Goal: Task Accomplishment & Management: Manage account settings

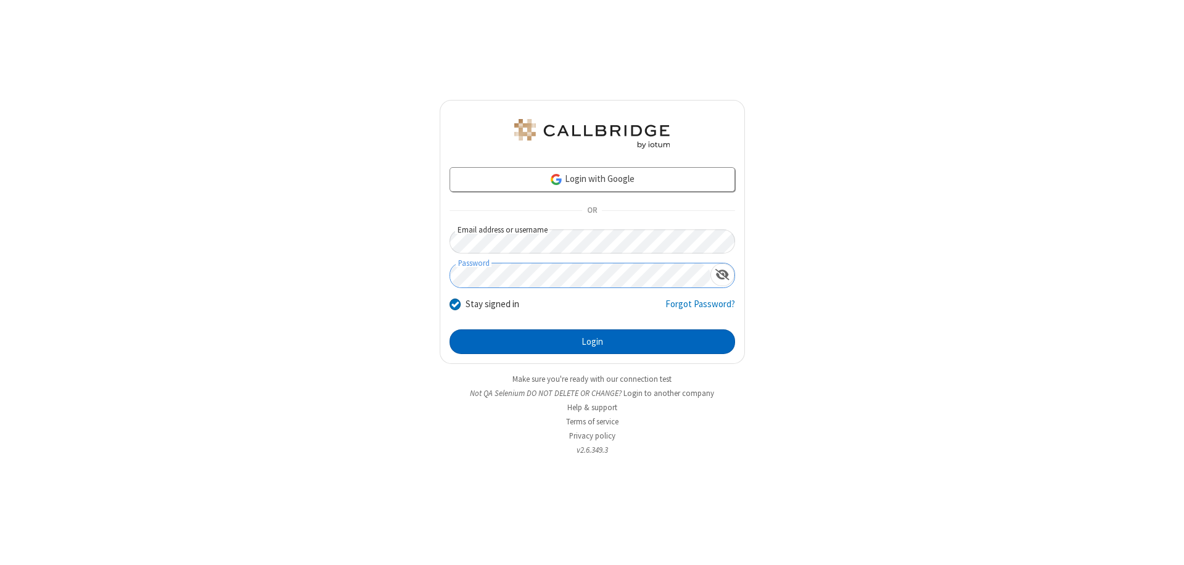
click at [592, 342] on button "Login" at bounding box center [593, 341] width 286 height 25
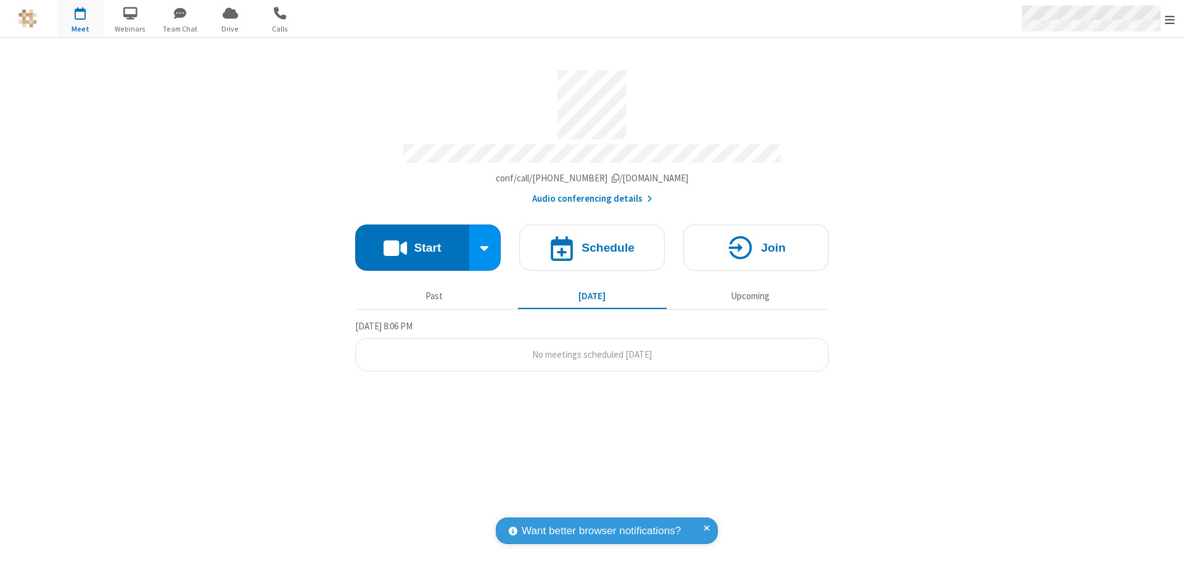
click at [1170, 19] on span "Open menu" at bounding box center [1170, 20] width 10 height 12
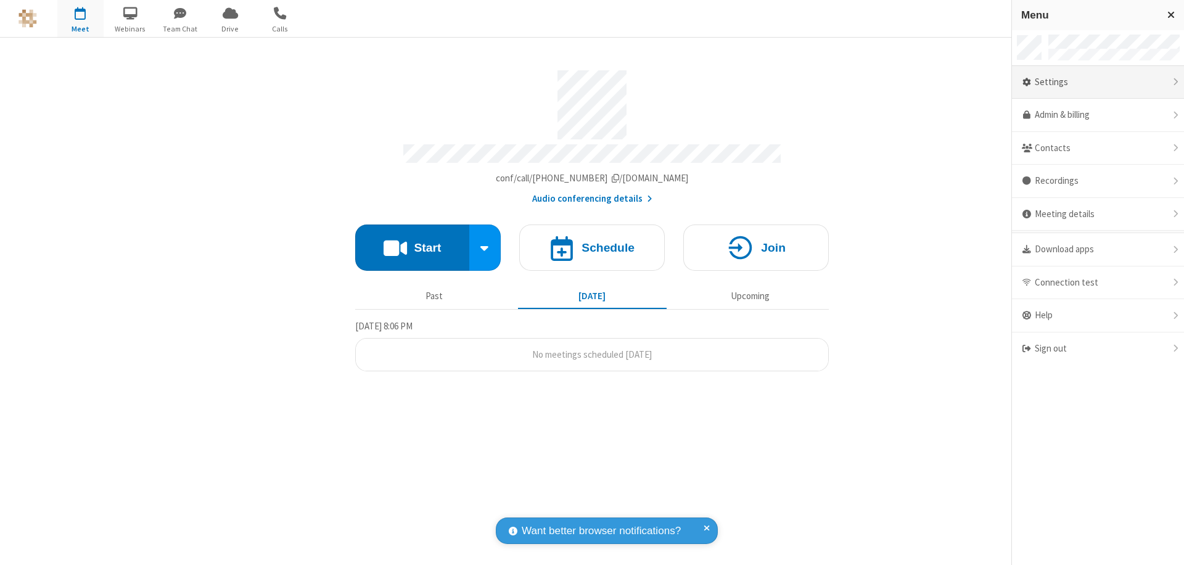
click at [1098, 82] on div "Settings" at bounding box center [1098, 82] width 172 height 33
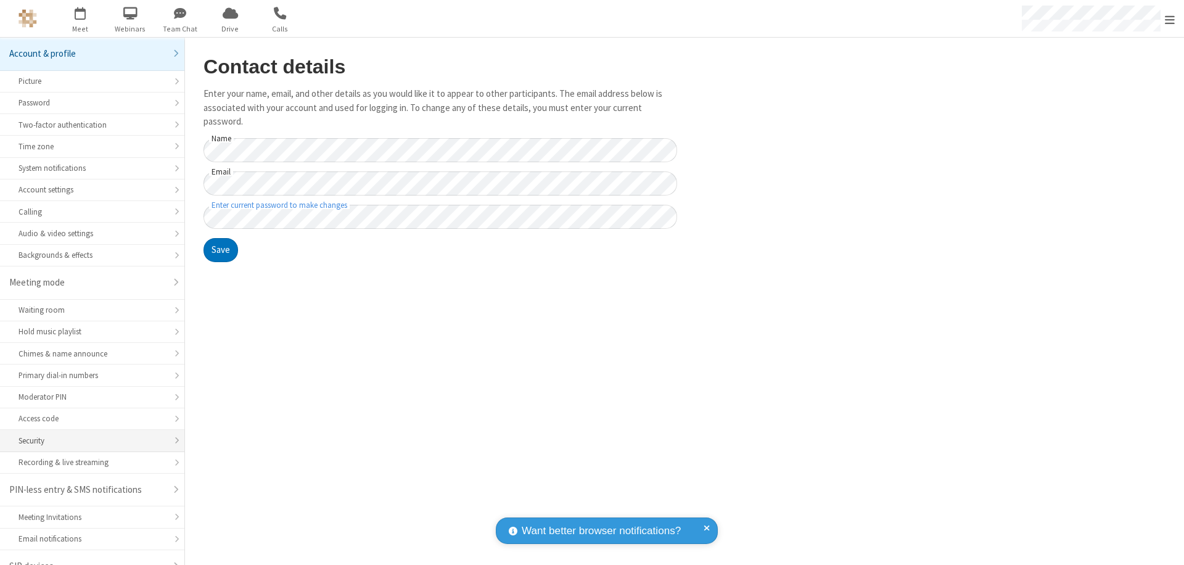
click at [88, 435] on div "Security" at bounding box center [92, 441] width 147 height 12
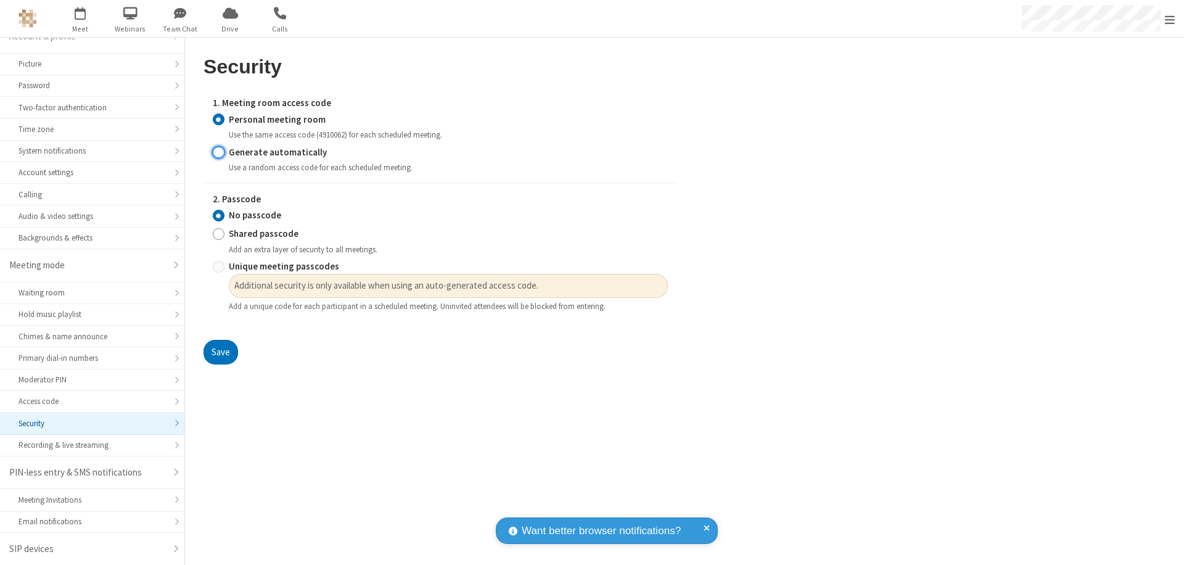
click at [218, 152] on input "Generate automatically" at bounding box center [219, 152] width 12 height 13
radio input "true"
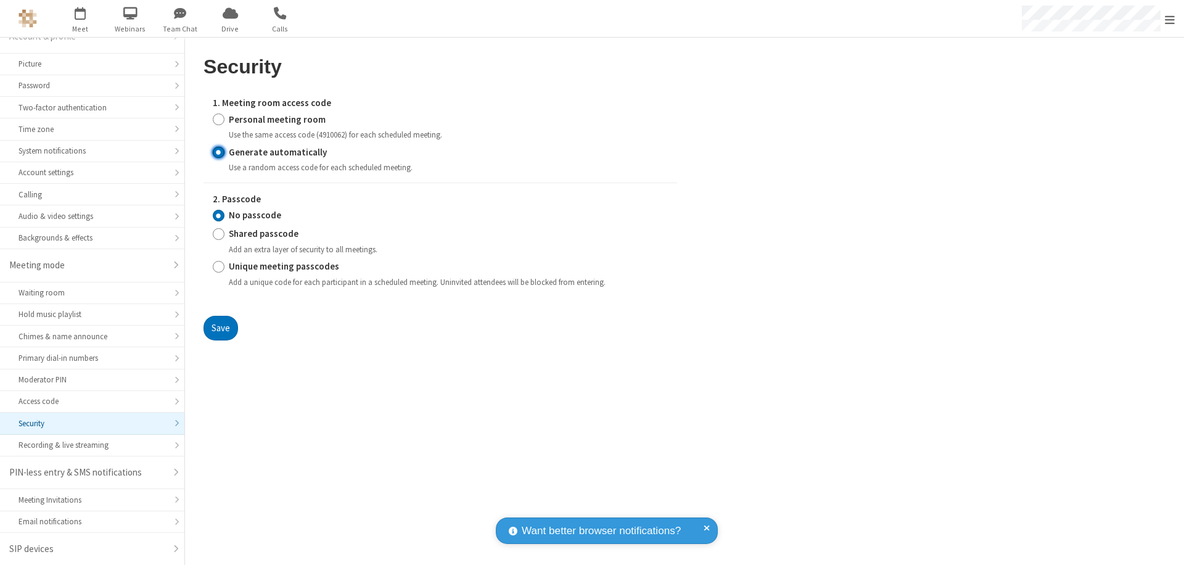
click at [218, 215] on input "No passcode" at bounding box center [219, 215] width 12 height 13
click at [220, 328] on button "Save" at bounding box center [221, 328] width 35 height 25
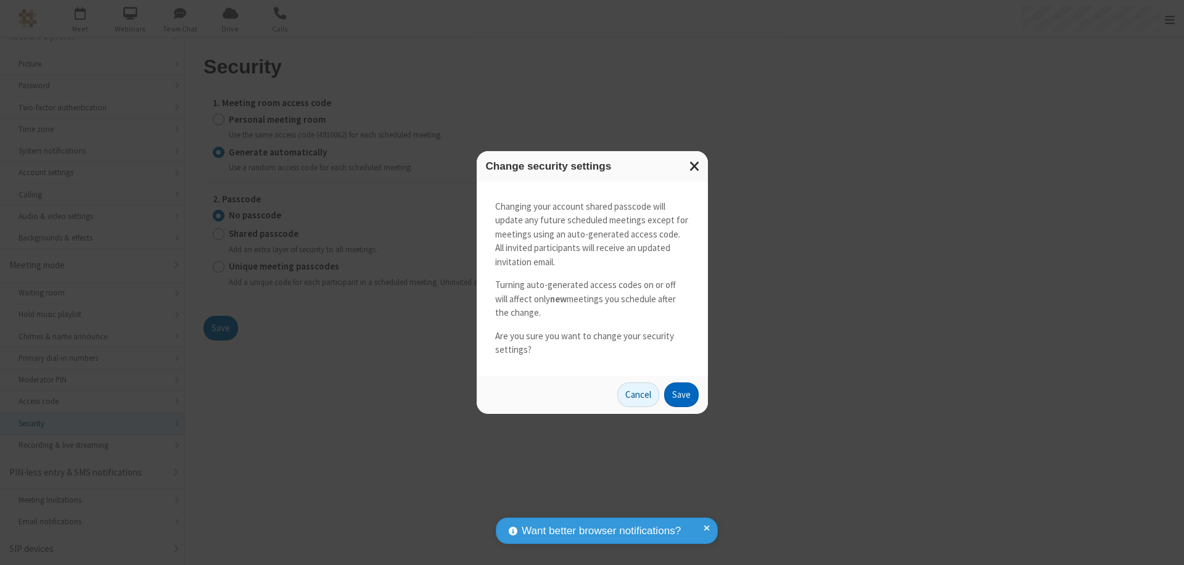
click at [681, 394] on button "Save" at bounding box center [681, 394] width 35 height 25
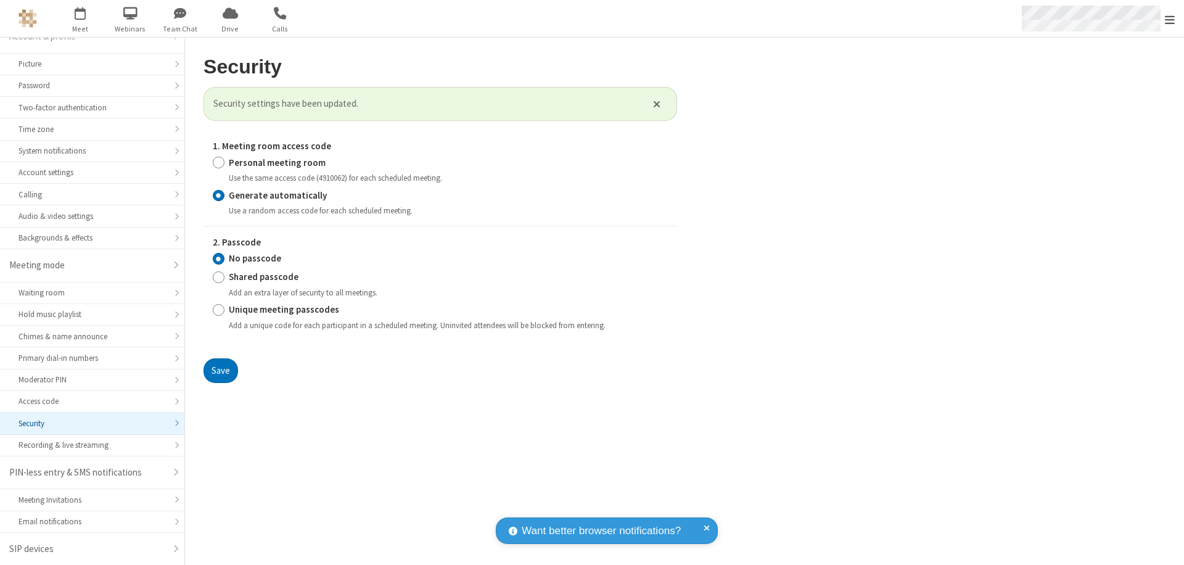
click at [1170, 19] on span "Open menu" at bounding box center [1170, 20] width 10 height 12
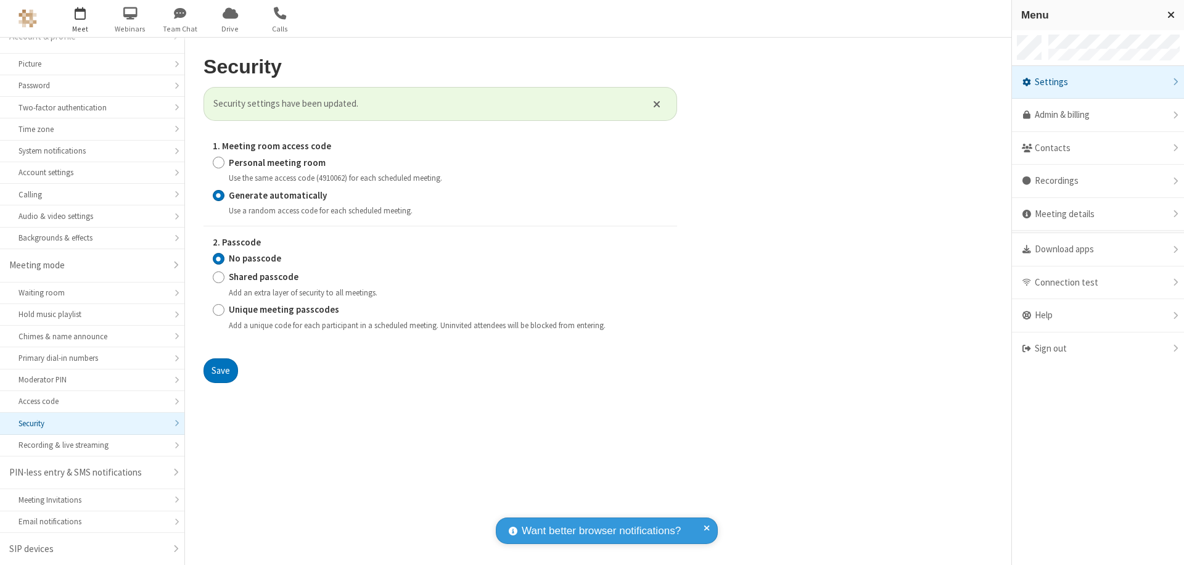
click at [80, 19] on span "button" at bounding box center [80, 12] width 46 height 21
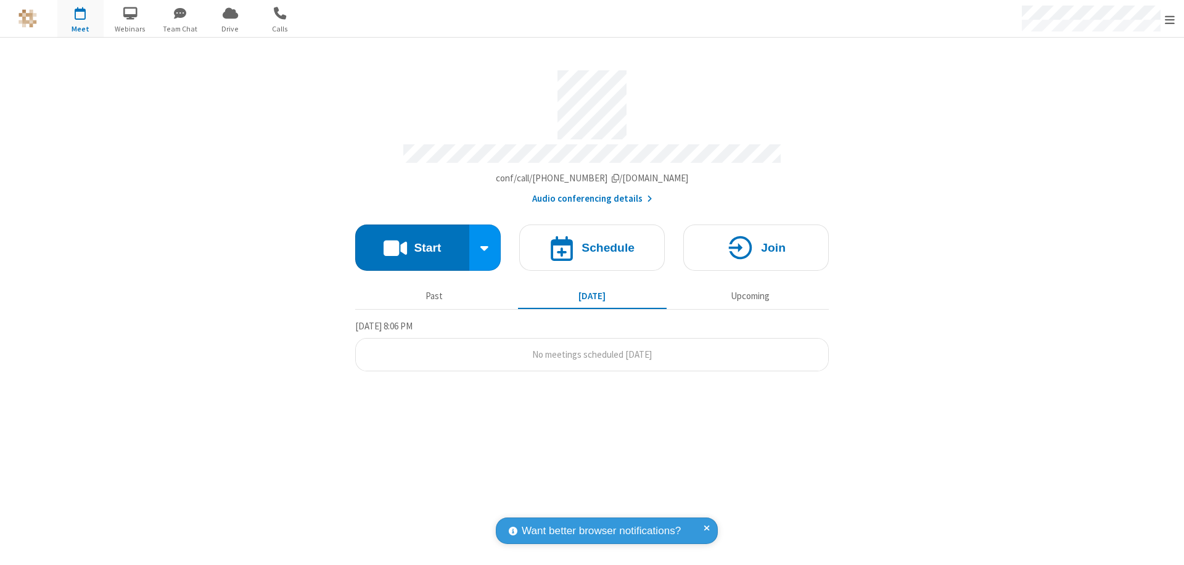
click at [592, 242] on h4 "Schedule" at bounding box center [608, 248] width 53 height 12
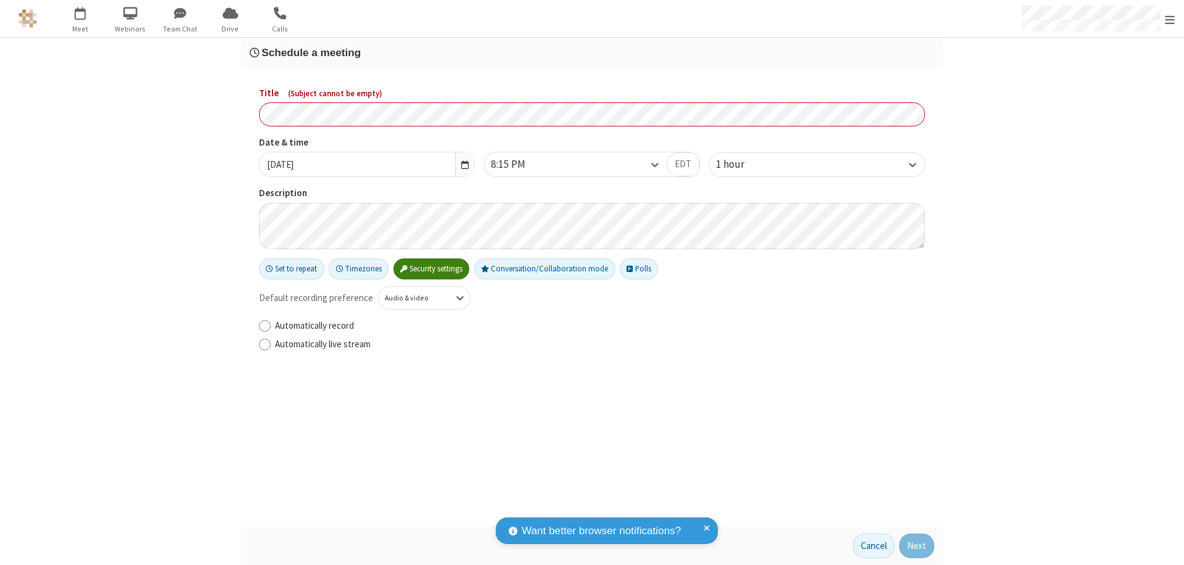
click at [592, 52] on h3 "Schedule a meeting" at bounding box center [592, 53] width 685 height 12
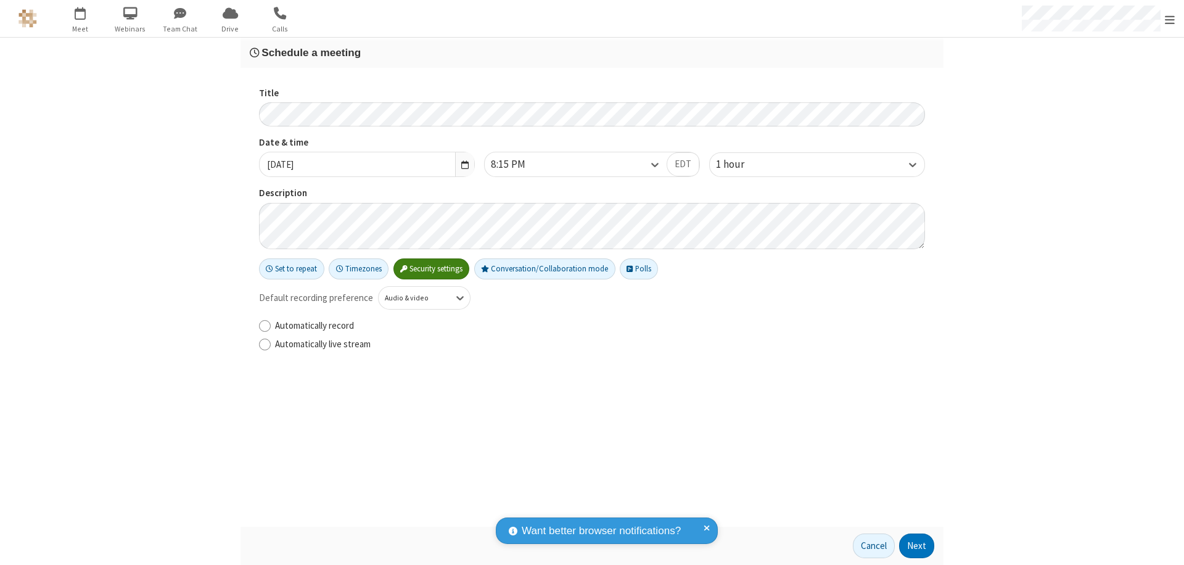
click at [917, 546] on button "Next" at bounding box center [916, 546] width 35 height 25
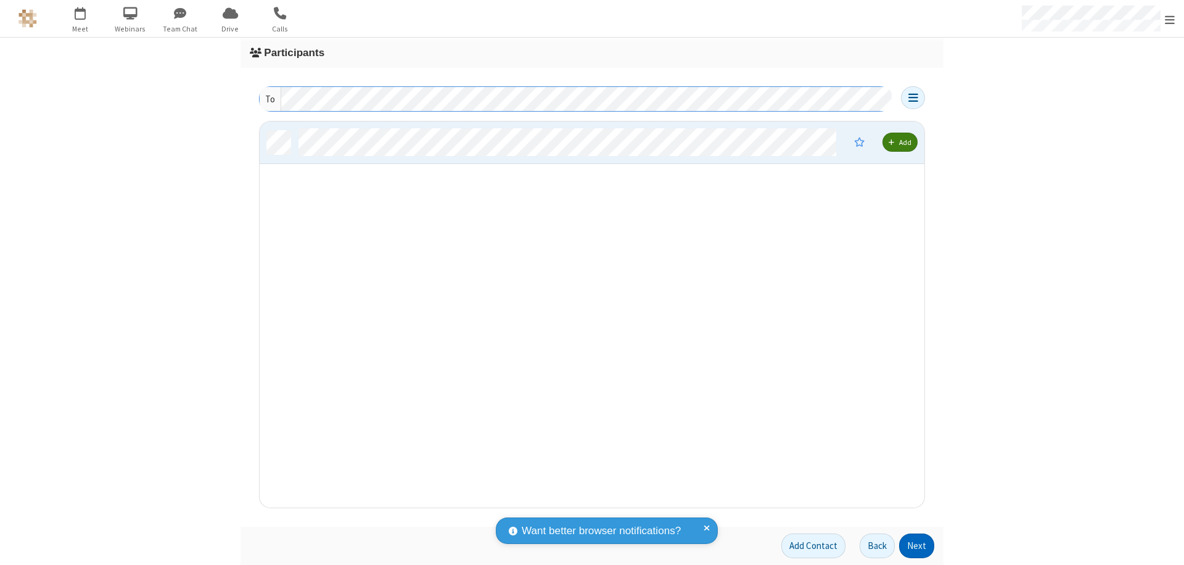
click at [917, 546] on button "Next" at bounding box center [916, 546] width 35 height 25
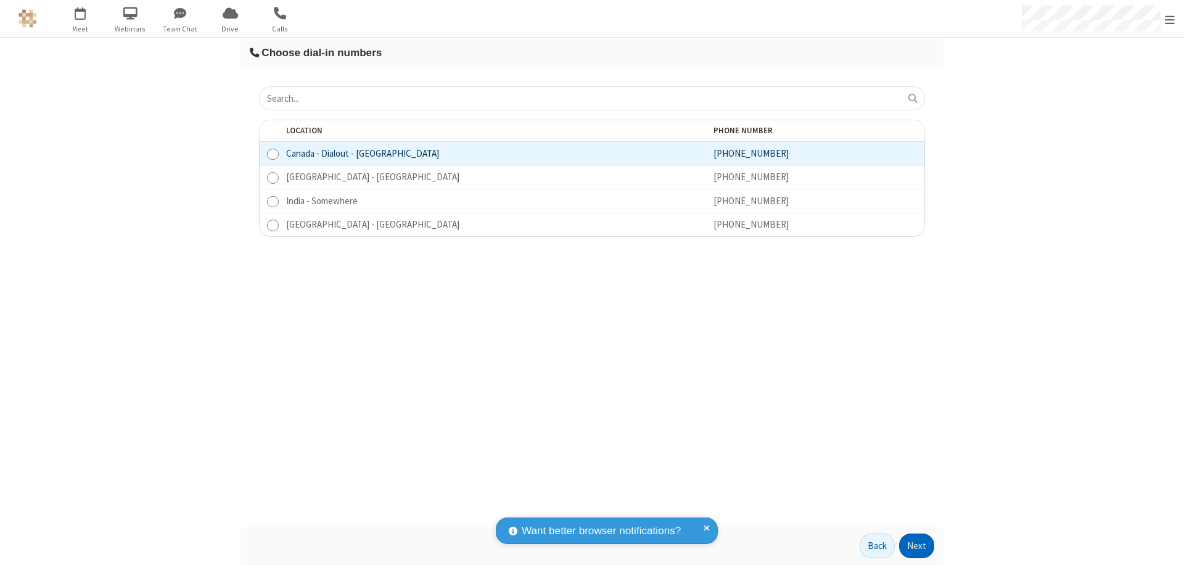
click at [917, 546] on button "Next" at bounding box center [916, 546] width 35 height 25
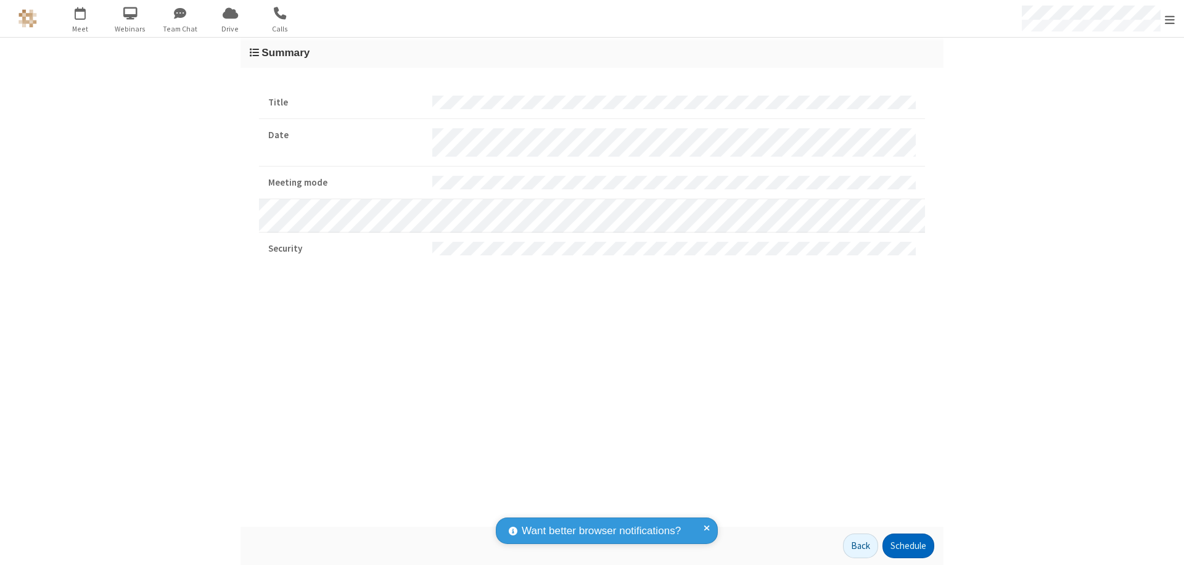
click at [908, 546] on button "Schedule" at bounding box center [909, 546] width 52 height 25
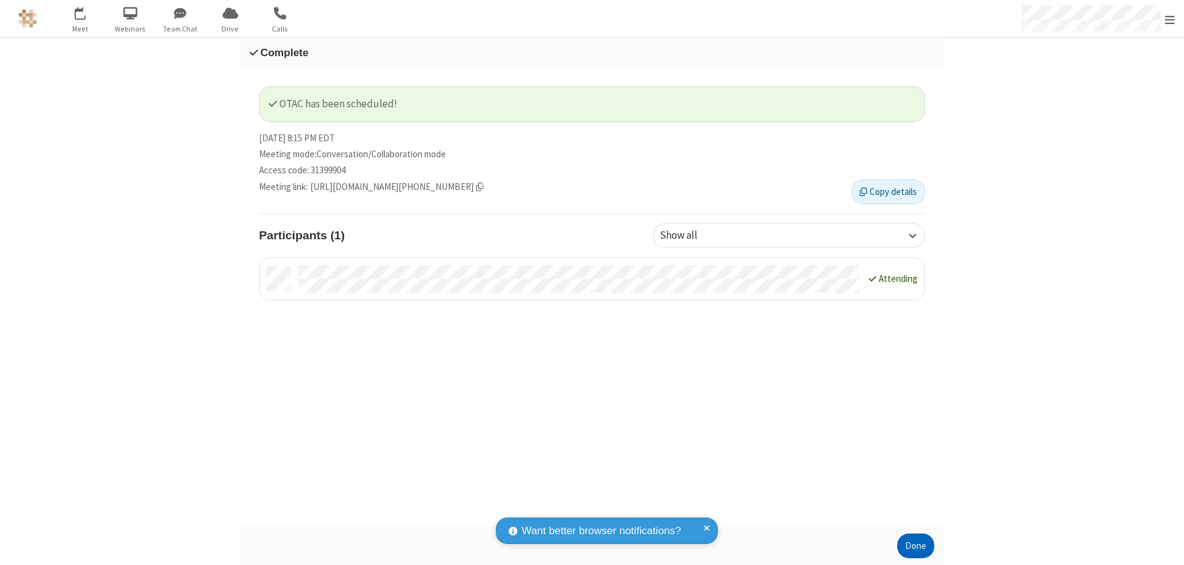
click at [916, 546] on button "Done" at bounding box center [916, 546] width 37 height 25
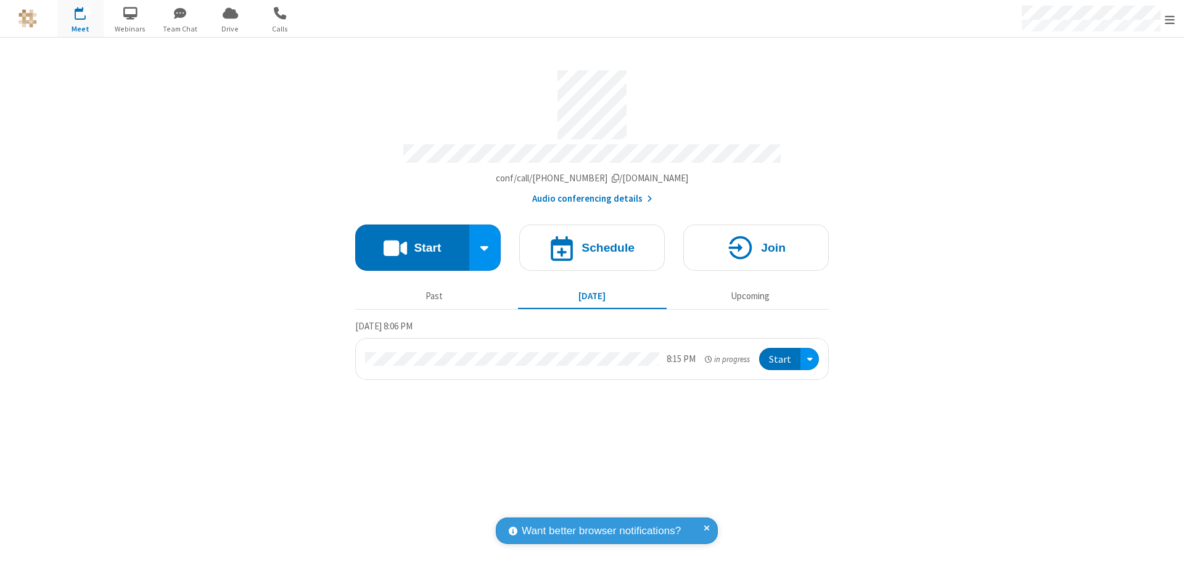
click at [781, 353] on button "Start" at bounding box center [779, 359] width 41 height 23
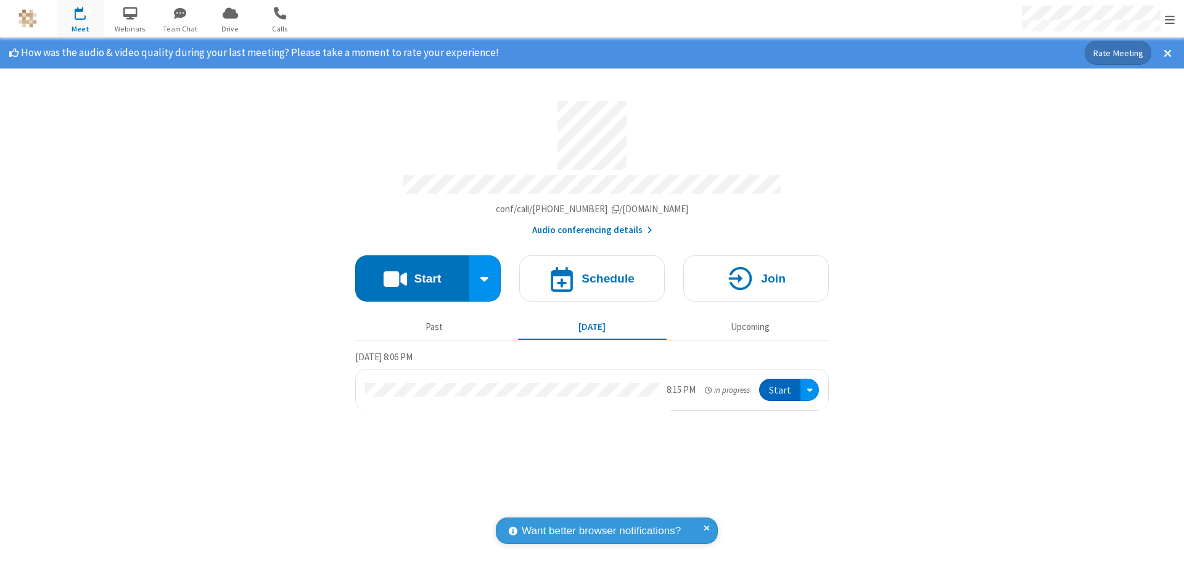
click at [1170, 19] on span "Open menu" at bounding box center [1170, 20] width 10 height 12
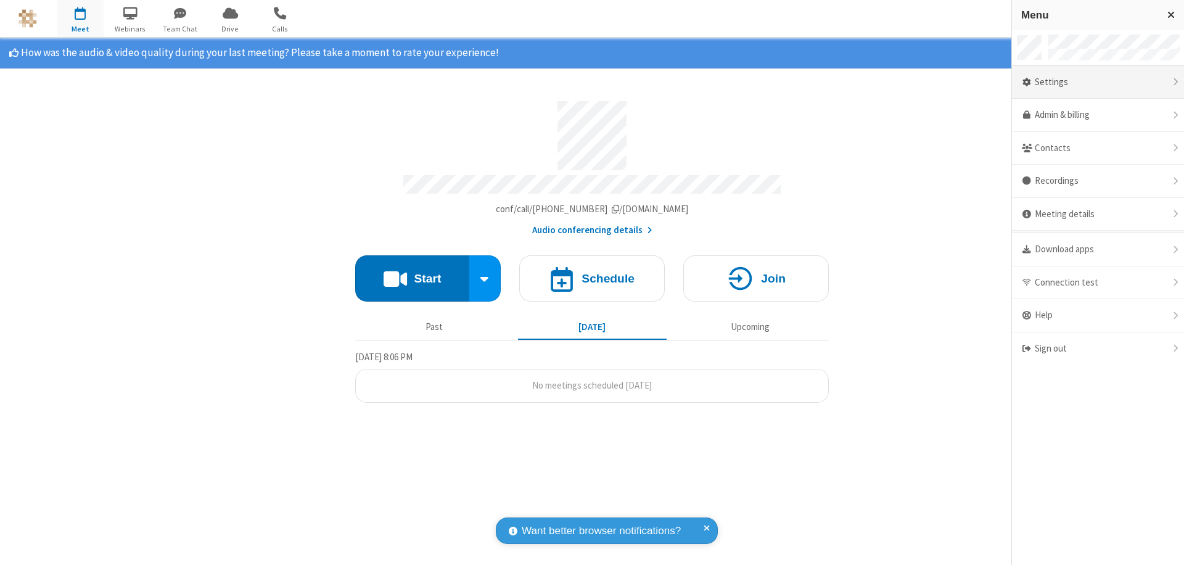
click at [1098, 82] on div "Settings" at bounding box center [1098, 82] width 172 height 33
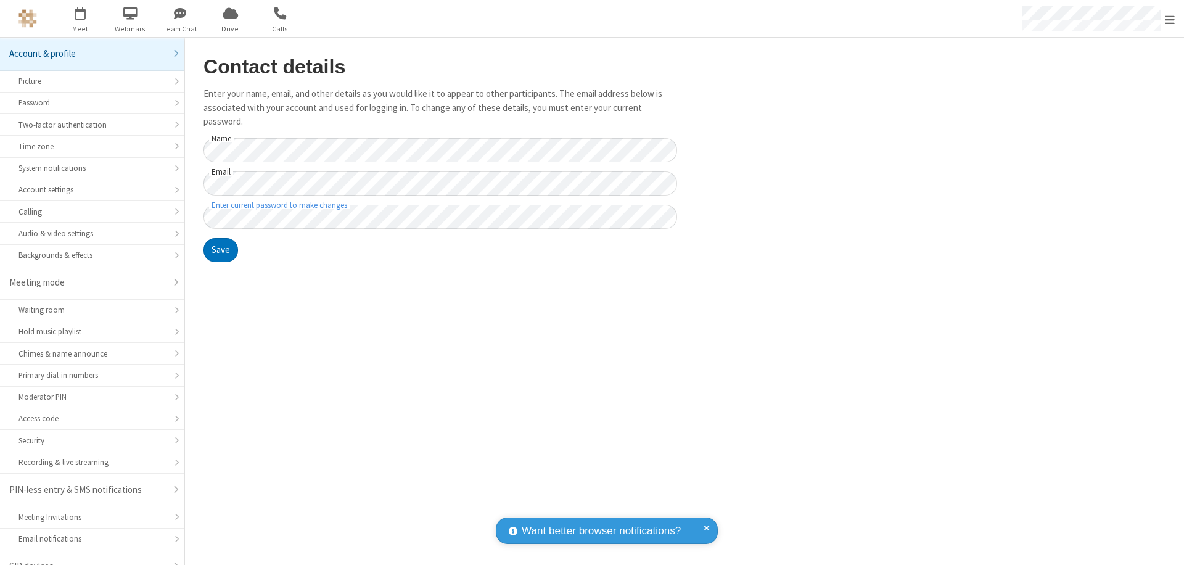
scroll to position [17, 0]
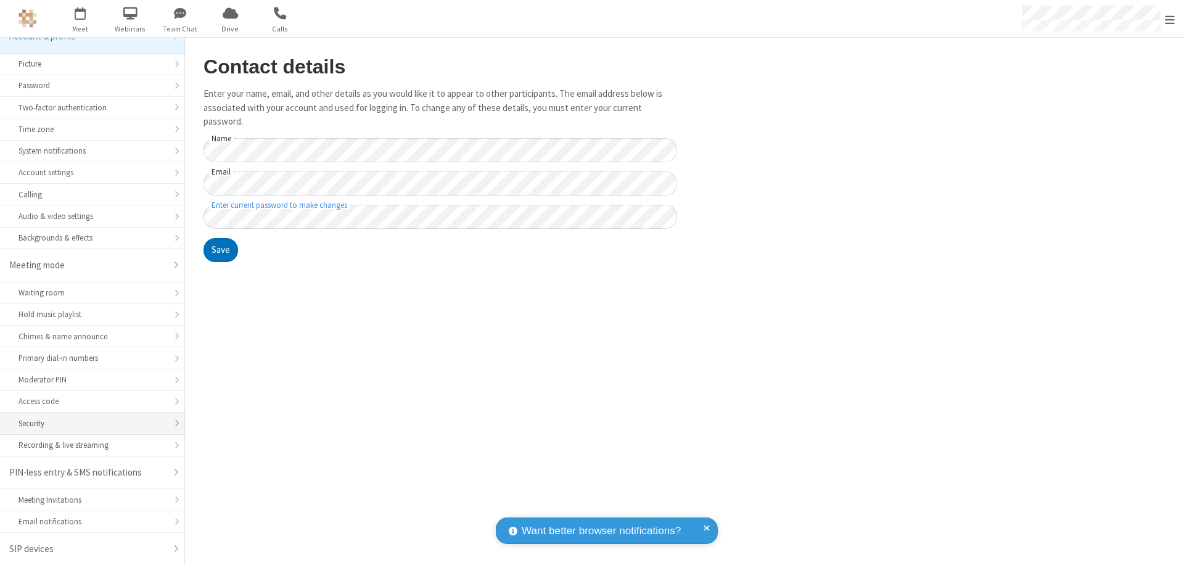
click at [88, 423] on div "Security" at bounding box center [92, 424] width 147 height 12
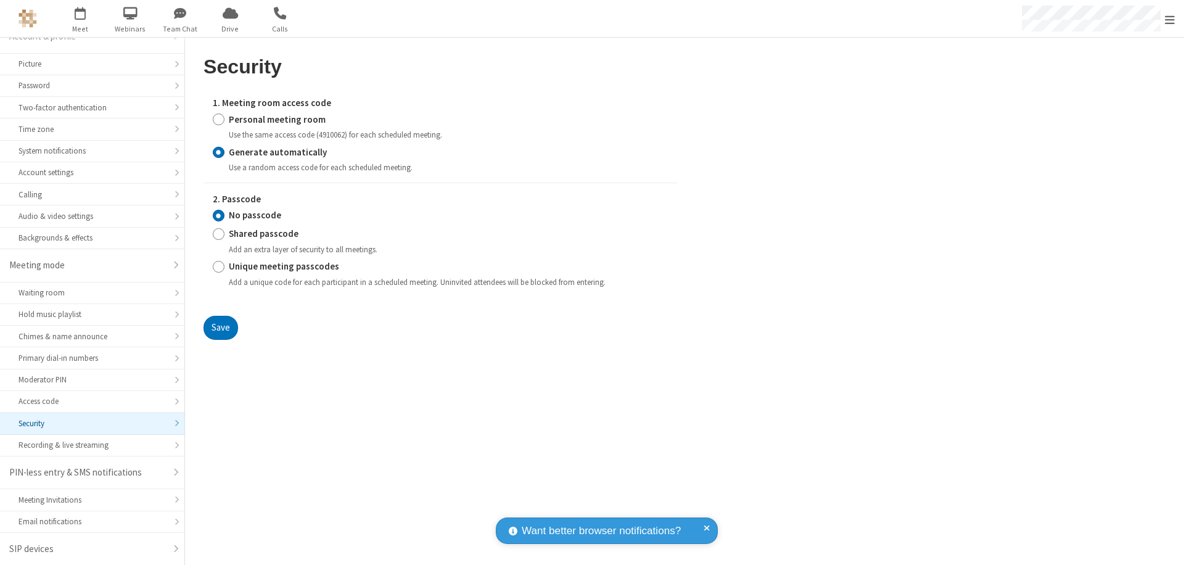
click at [218, 119] on input "Personal meeting room" at bounding box center [219, 119] width 12 height 13
radio input "true"
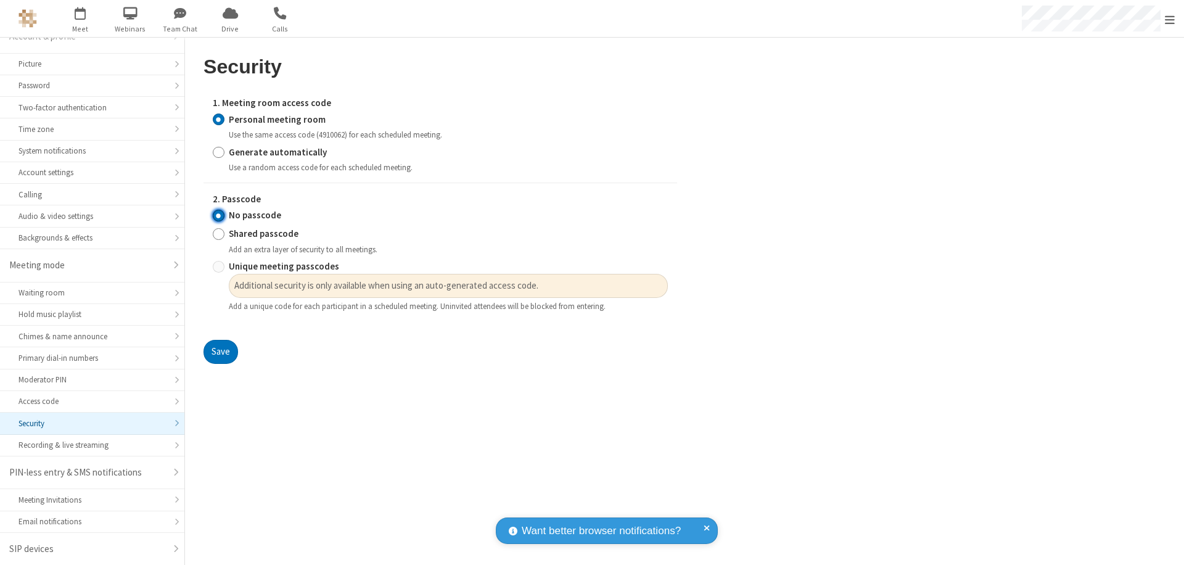
click at [218, 215] on input "No passcode" at bounding box center [219, 215] width 12 height 13
click at [220, 352] on button "Save" at bounding box center [221, 352] width 35 height 25
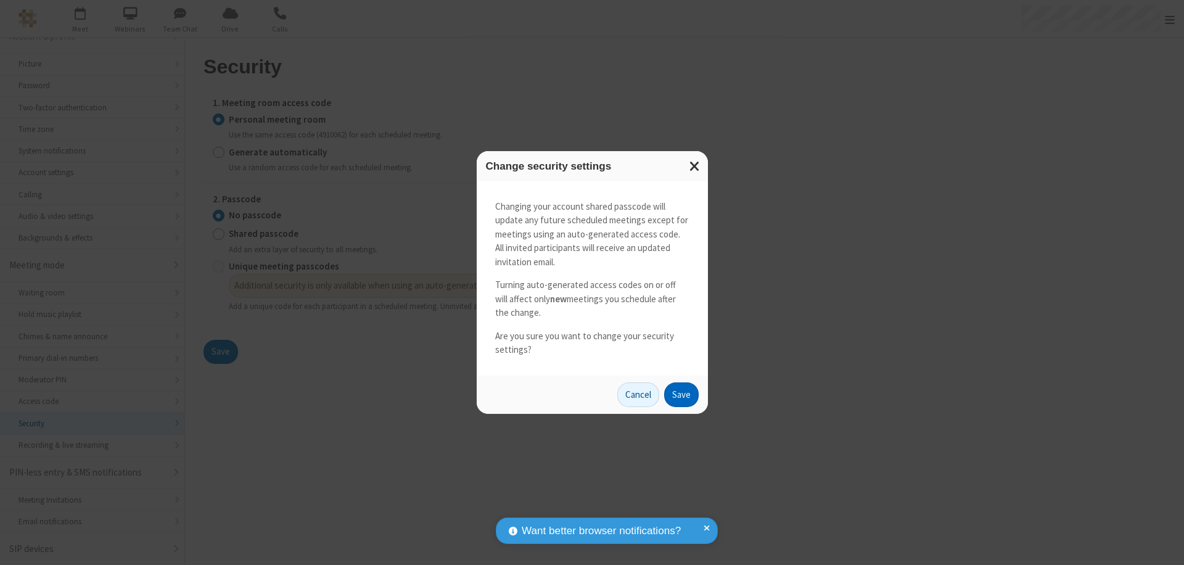
click at [681, 394] on button "Save" at bounding box center [681, 394] width 35 height 25
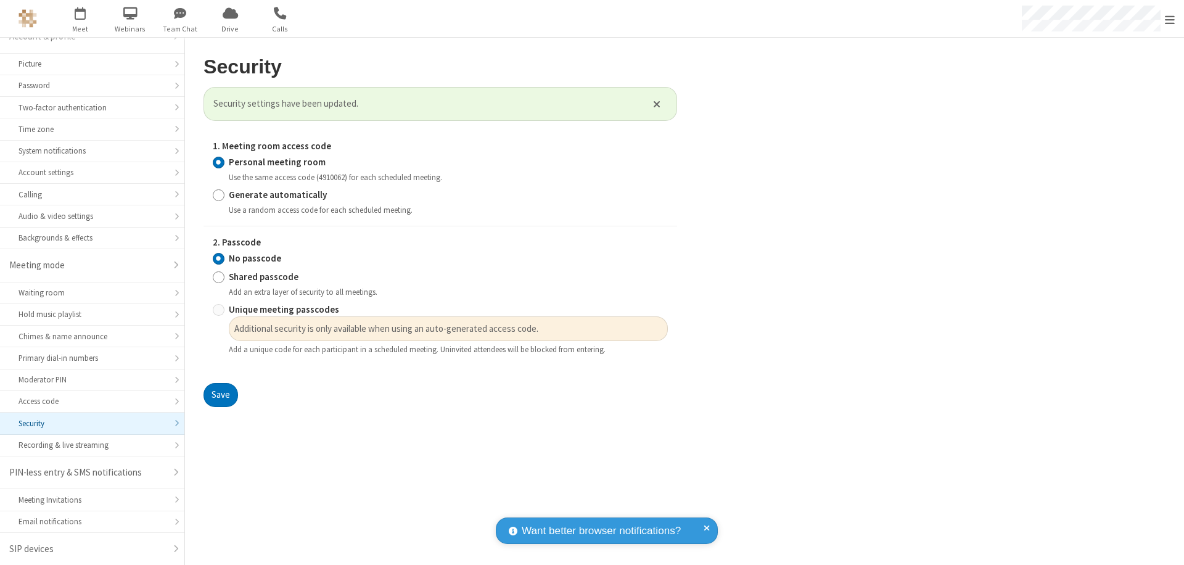
click at [1170, 19] on span "Open menu" at bounding box center [1170, 20] width 10 height 12
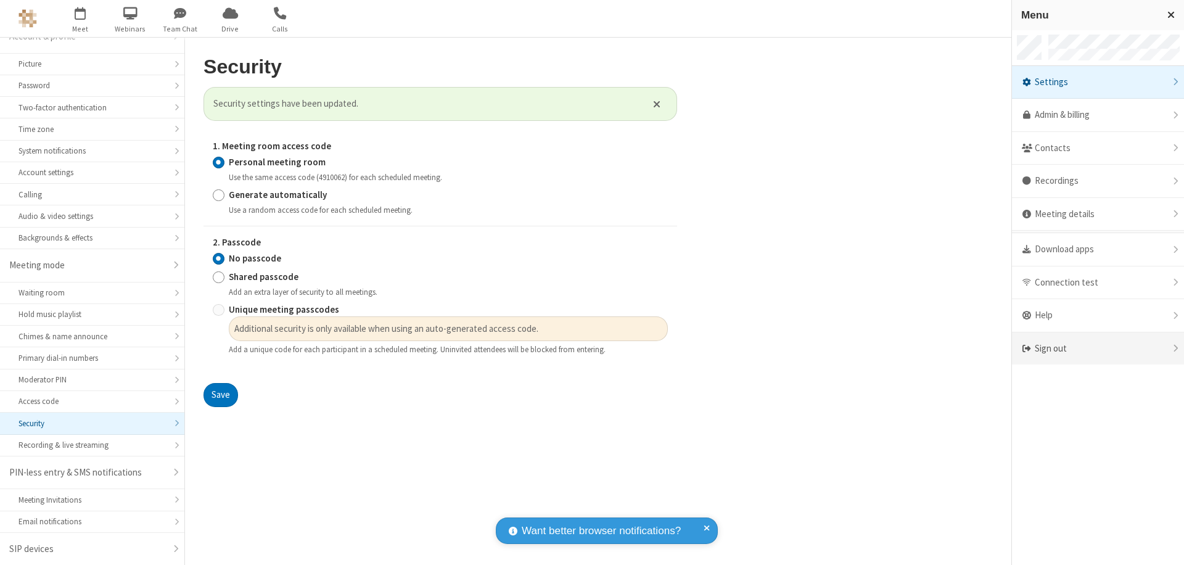
click at [1098, 349] on div "Sign out" at bounding box center [1098, 349] width 172 height 33
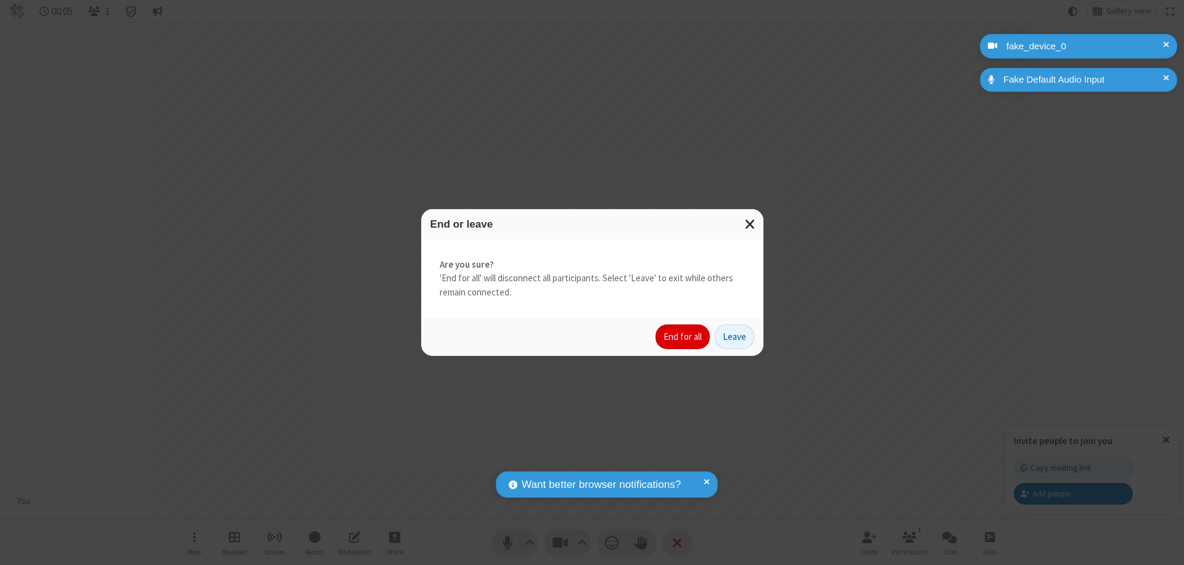
click at [684, 337] on button "End for all" at bounding box center [683, 336] width 54 height 25
